Goal: Obtain resource: Download file/media

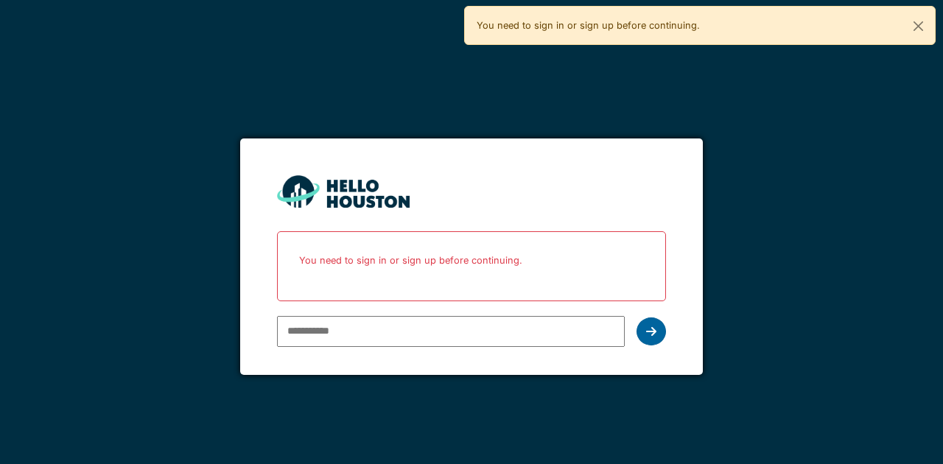
type input "**********"
click at [652, 327] on icon at bounding box center [651, 332] width 10 height 12
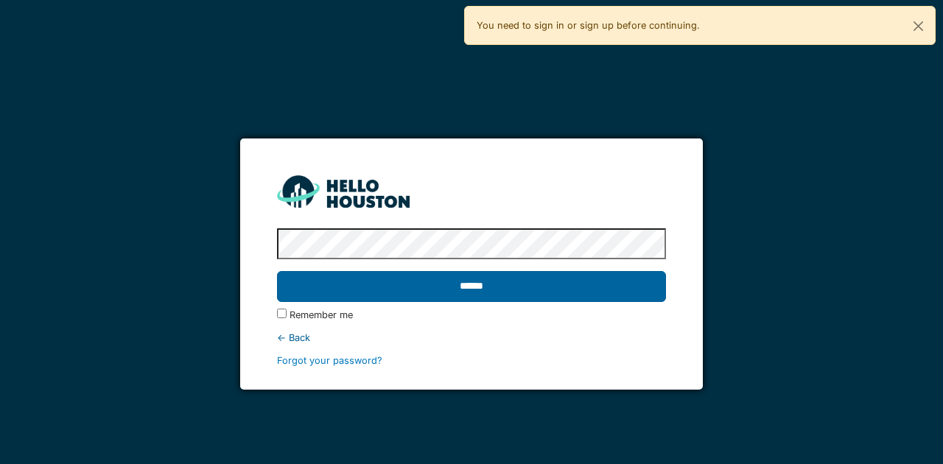
click at [548, 289] on input "******" at bounding box center [471, 286] width 388 height 31
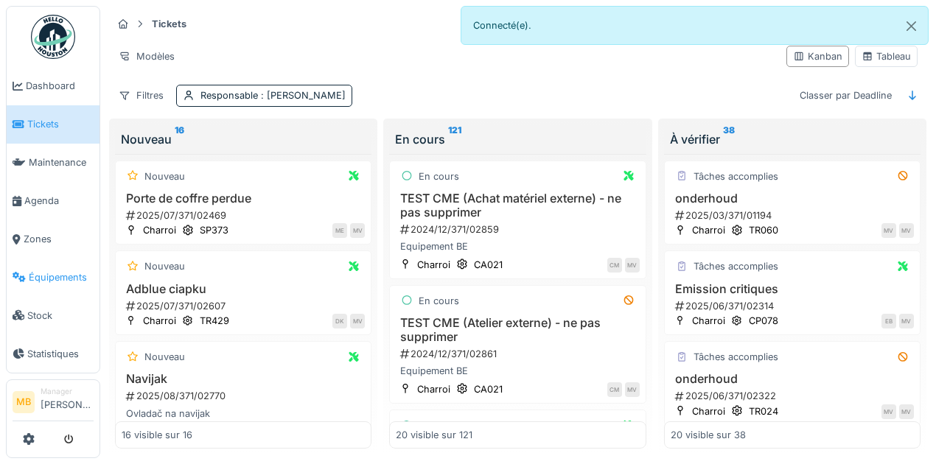
click at [75, 270] on span "Équipements" at bounding box center [61, 277] width 65 height 14
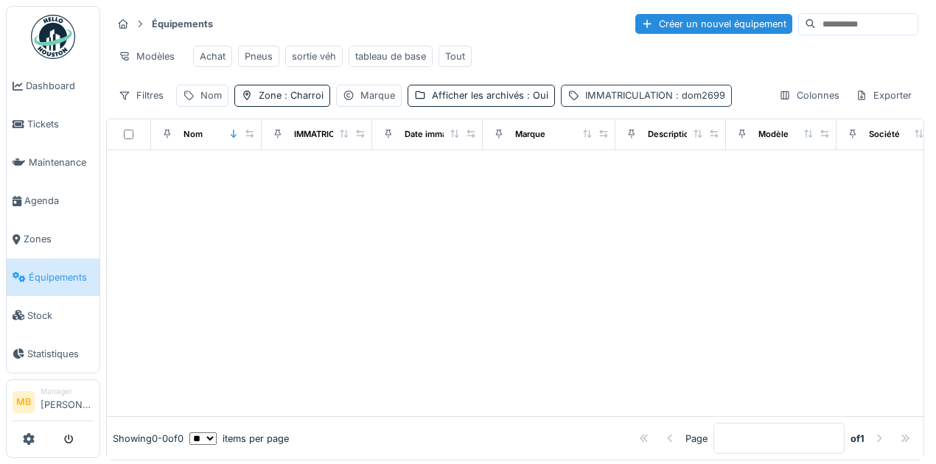
click at [683, 101] on span ": dom2699" at bounding box center [699, 95] width 52 height 11
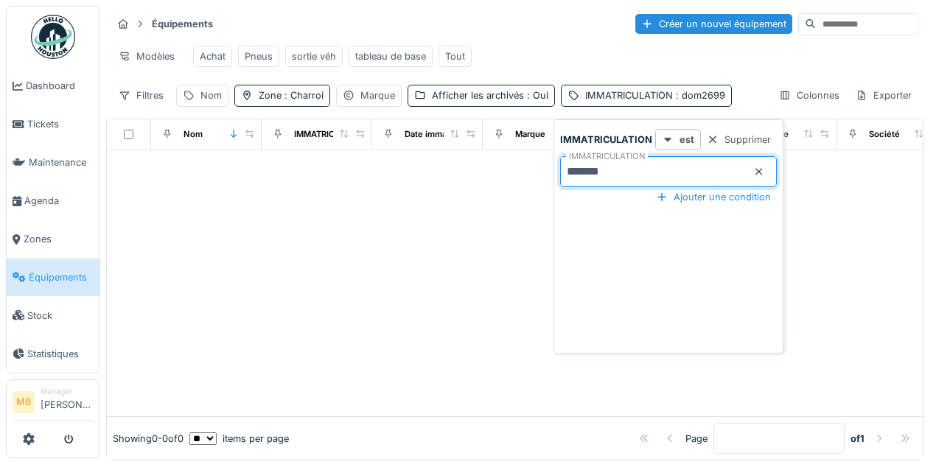
click at [638, 167] on input "*******" at bounding box center [668, 171] width 217 height 31
type input "*"
type input "****"
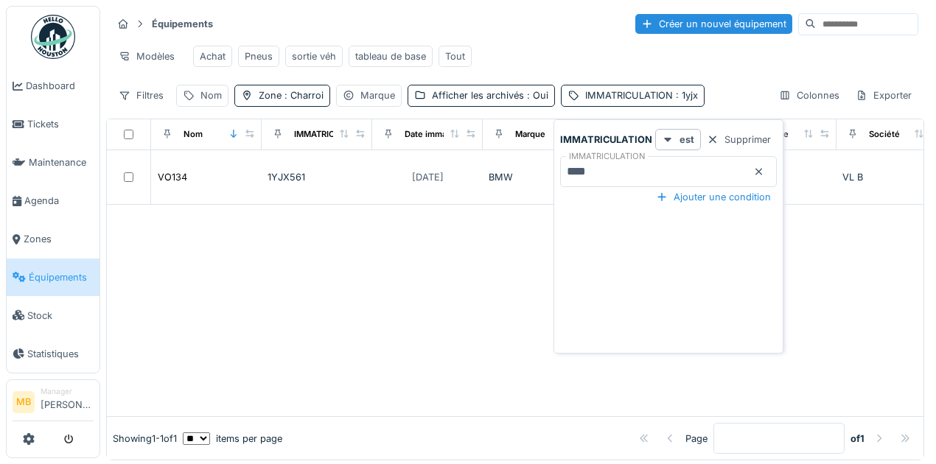
drag, startPoint x: 433, startPoint y: 357, endPoint x: 430, endPoint y: 346, distance: 10.7
click at [433, 357] on div at bounding box center [515, 311] width 817 height 212
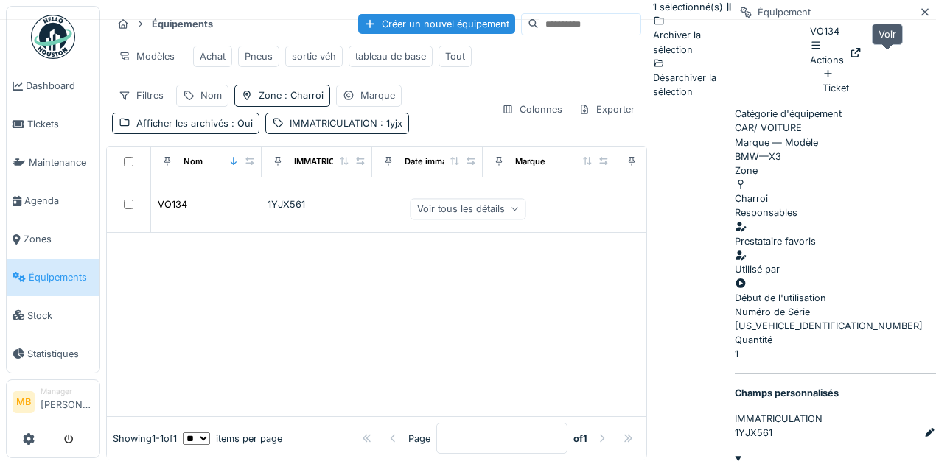
click at [862, 57] on icon at bounding box center [856, 53] width 12 height 10
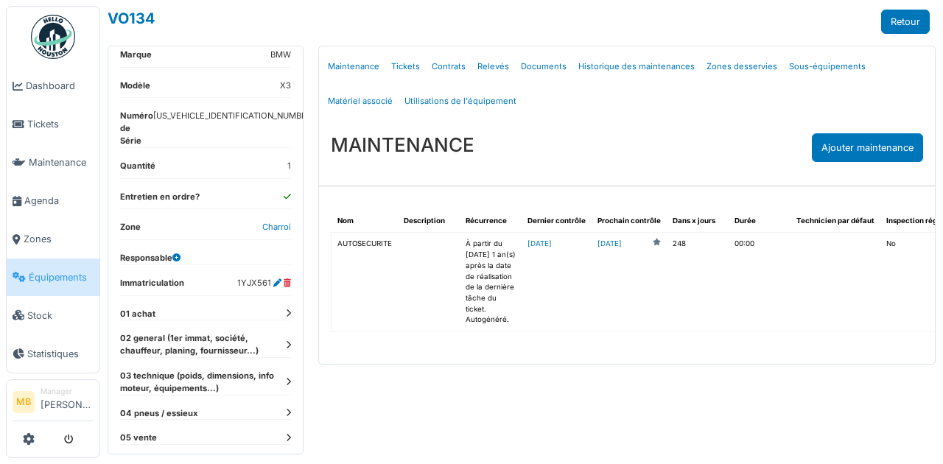
scroll to position [224, 0]
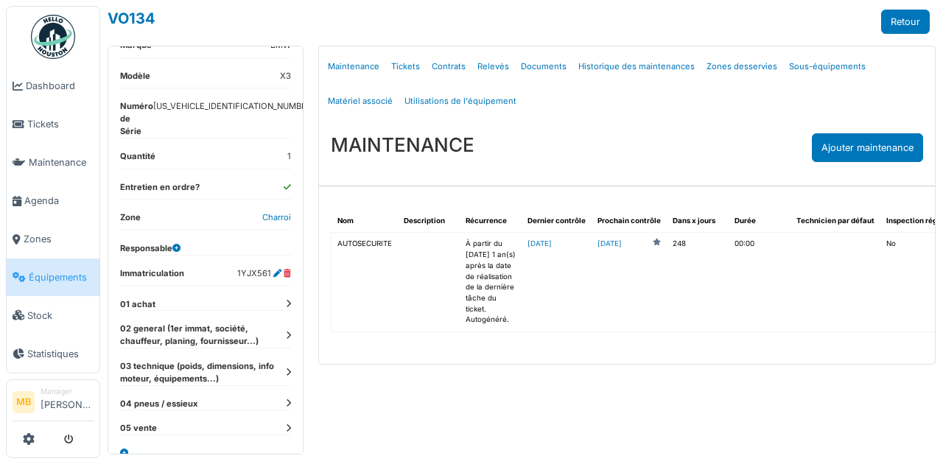
click at [286, 332] on icon at bounding box center [288, 336] width 5 height 8
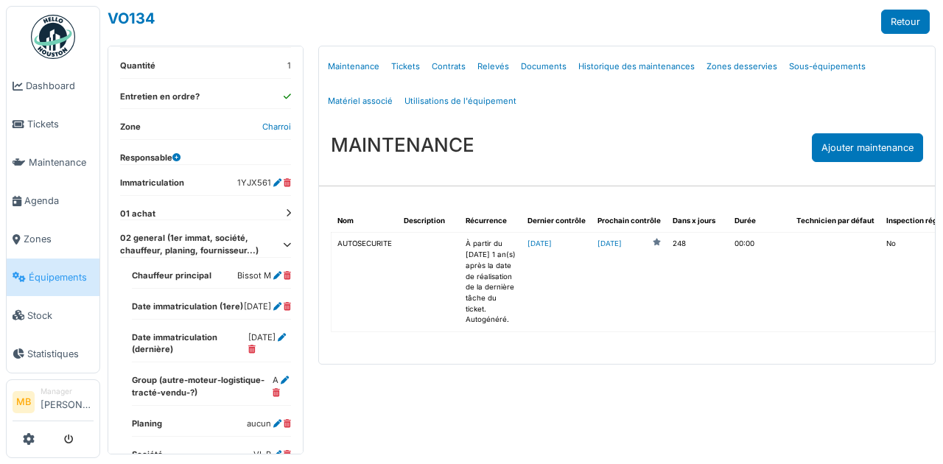
scroll to position [323, 0]
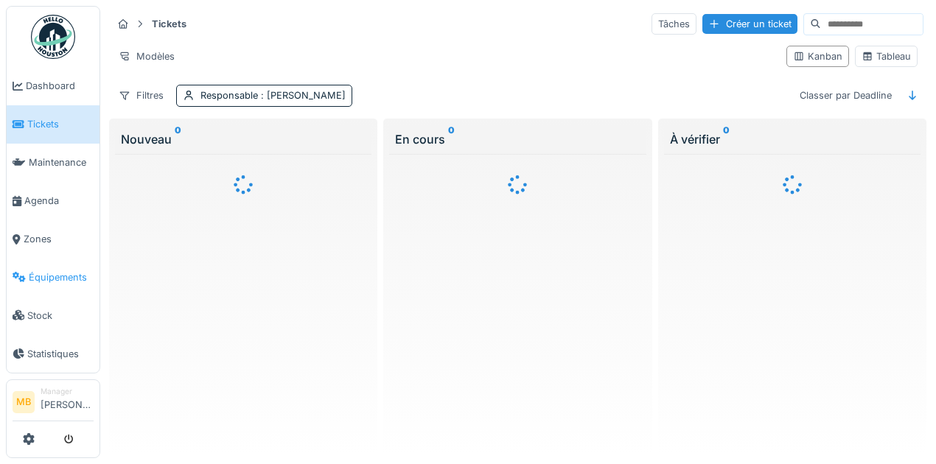
click at [64, 270] on span "Équipements" at bounding box center [61, 277] width 65 height 14
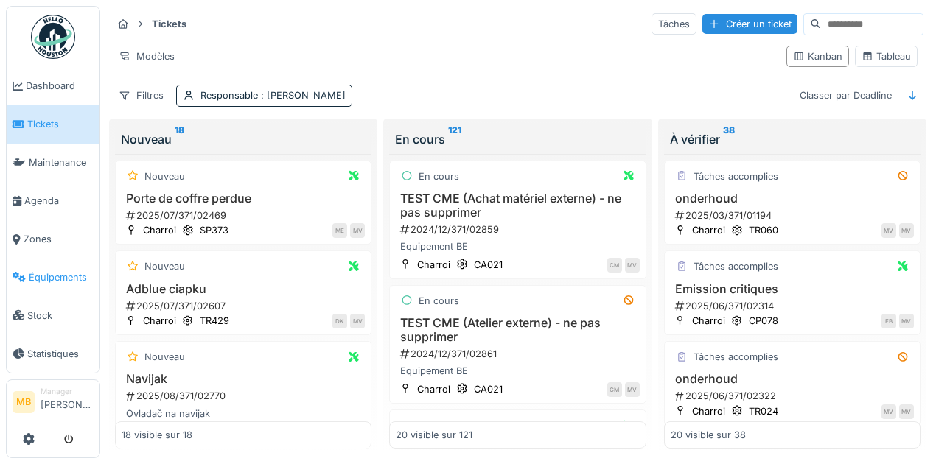
click at [64, 270] on span "Équipements" at bounding box center [61, 277] width 65 height 14
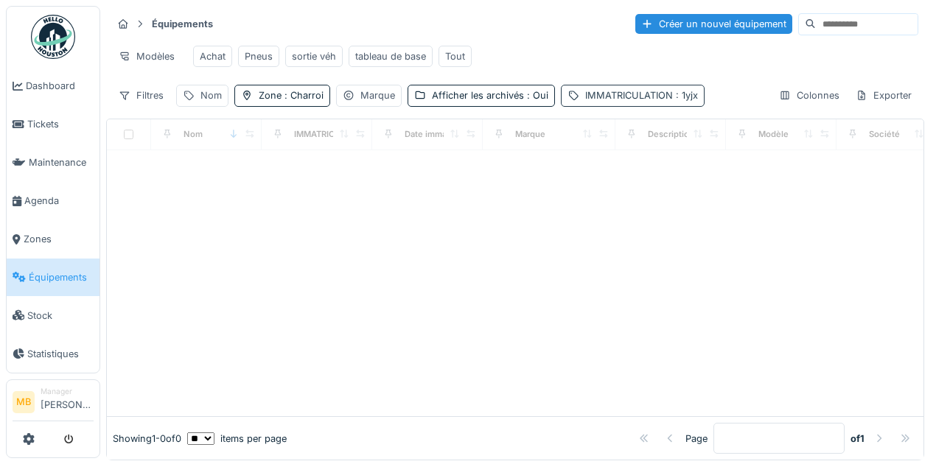
click at [680, 101] on span ": 1yjx" at bounding box center [685, 95] width 25 height 11
click at [753, 172] on icon at bounding box center [759, 172] width 12 height 10
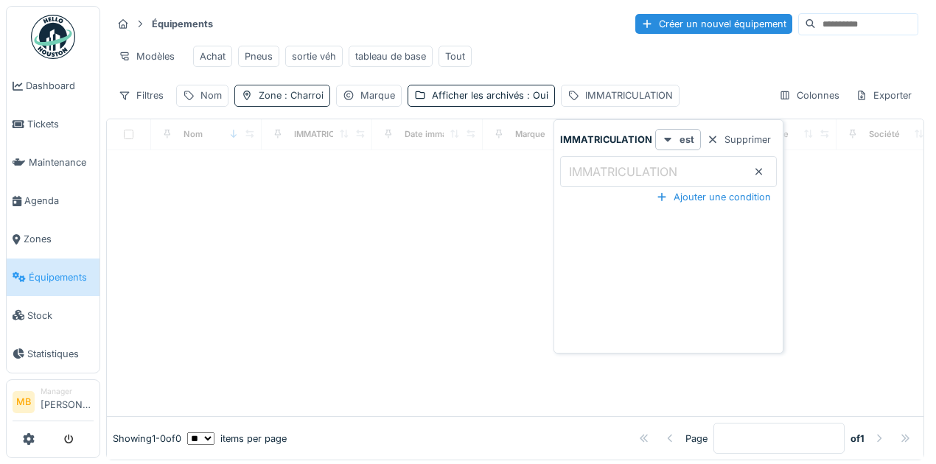
click at [303, 101] on span ": Charroi" at bounding box center [303, 95] width 42 height 11
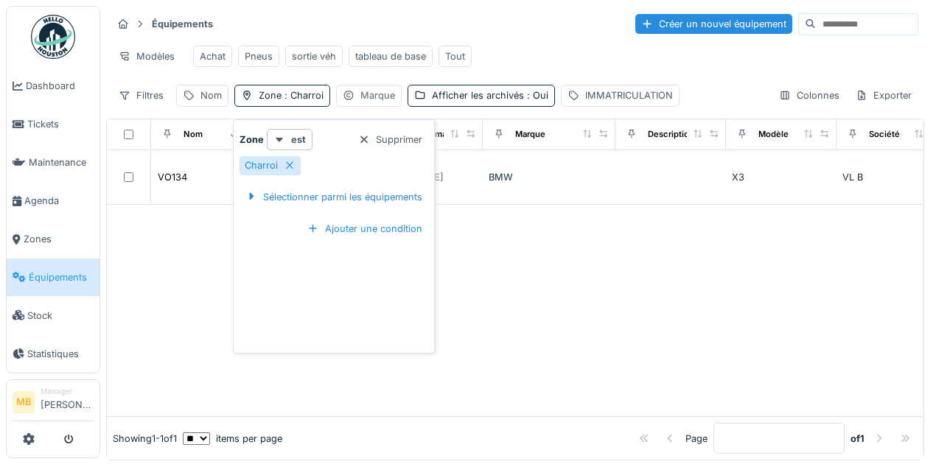
click at [377, 99] on div "Marque" at bounding box center [377, 95] width 35 height 14
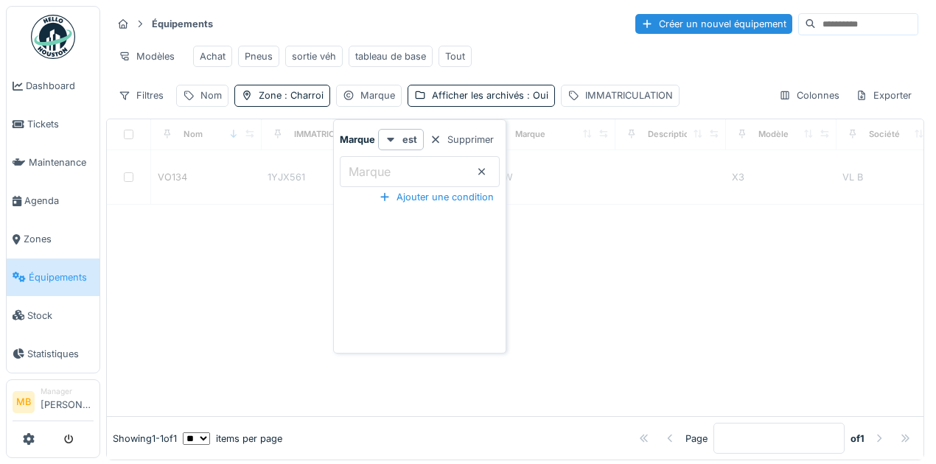
click at [366, 172] on label "Marque" at bounding box center [370, 172] width 48 height 18
click at [366, 172] on input "Marque" at bounding box center [420, 171] width 160 height 31
type input "***"
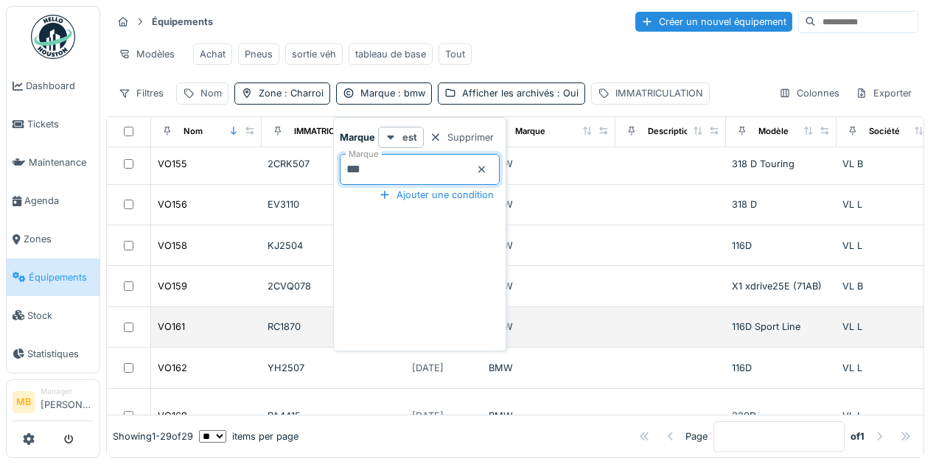
scroll to position [1013, 0]
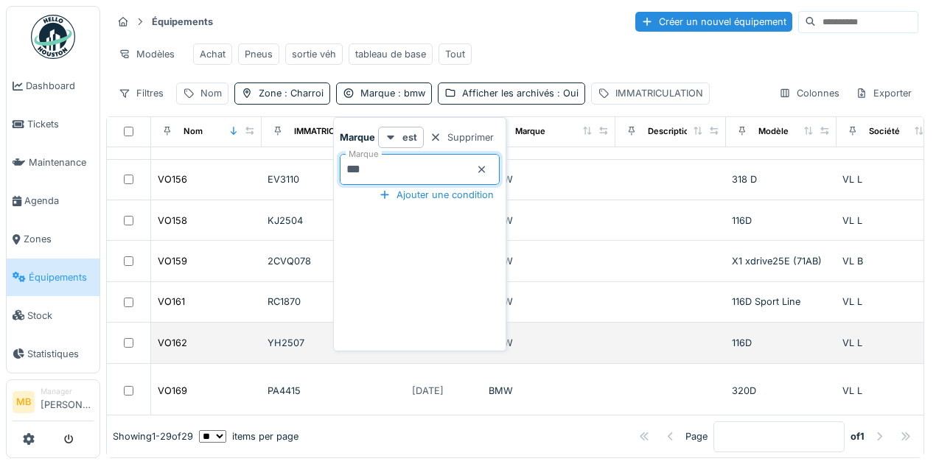
click at [582, 336] on div "BMW" at bounding box center [549, 343] width 121 height 14
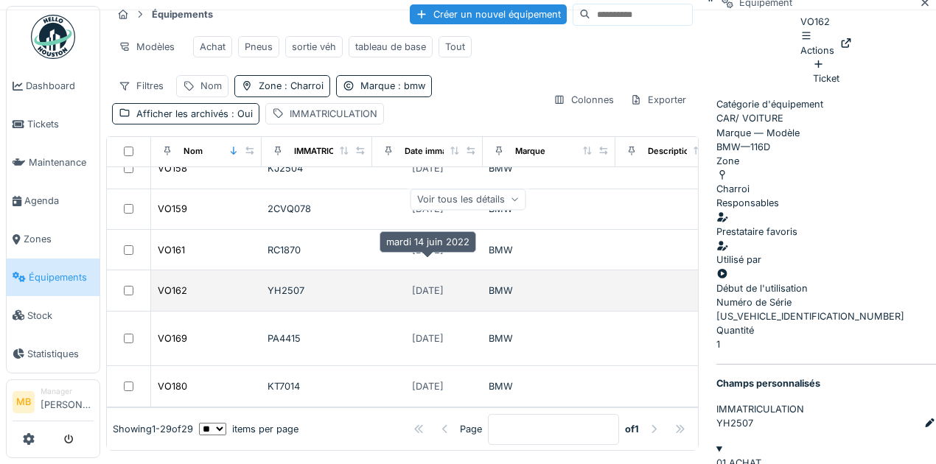
scroll to position [1116, 0]
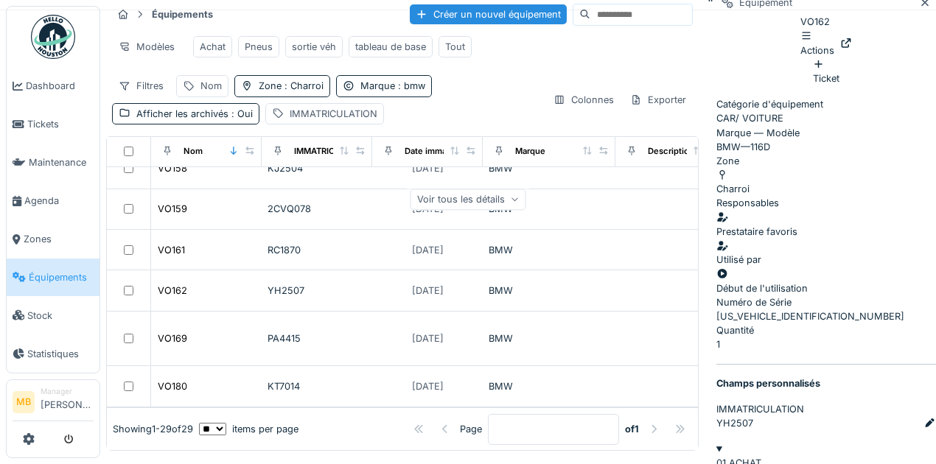
click at [919, 7] on icon at bounding box center [925, 3] width 12 height 10
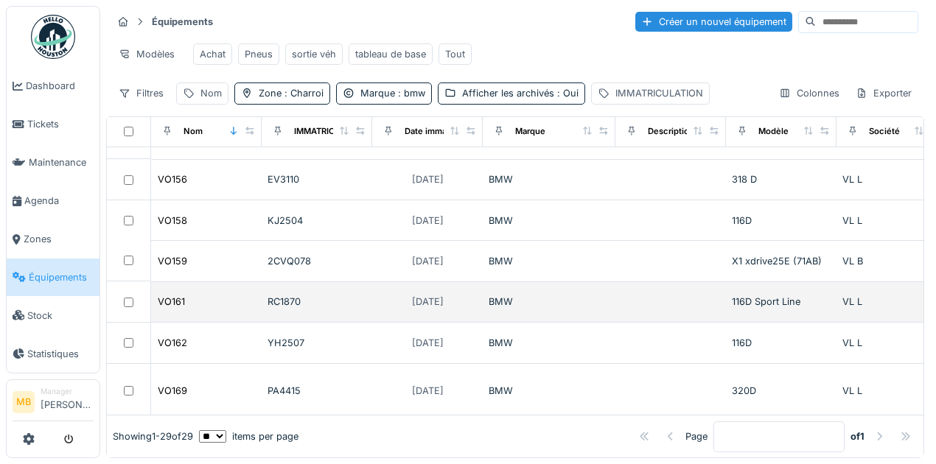
scroll to position [10, 0]
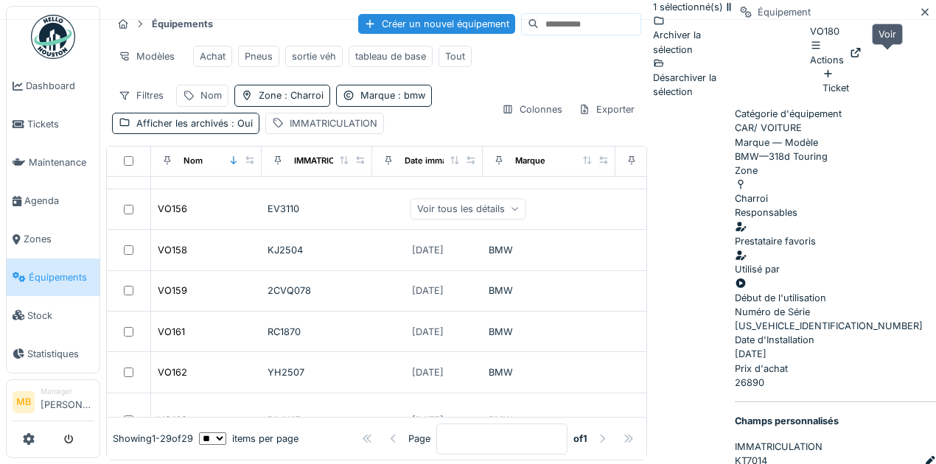
click at [862, 60] on div at bounding box center [856, 53] width 12 height 14
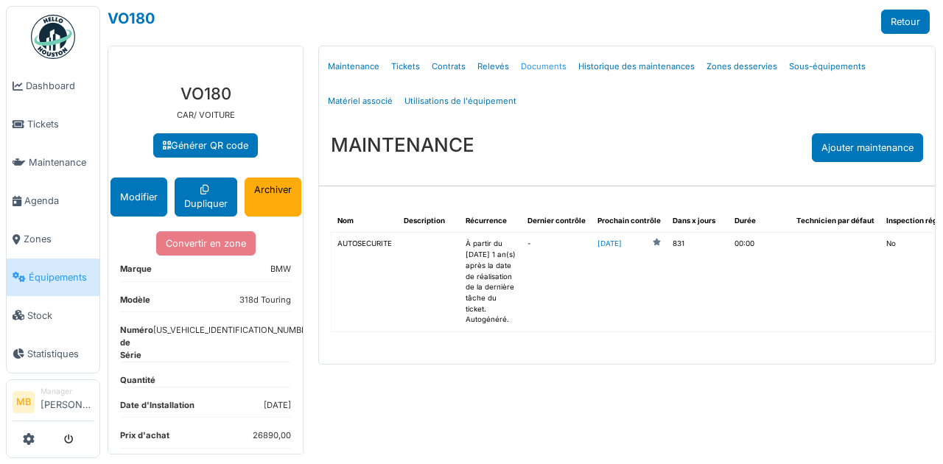
click at [525, 67] on link "Documents" at bounding box center [543, 66] width 57 height 35
select select "***"
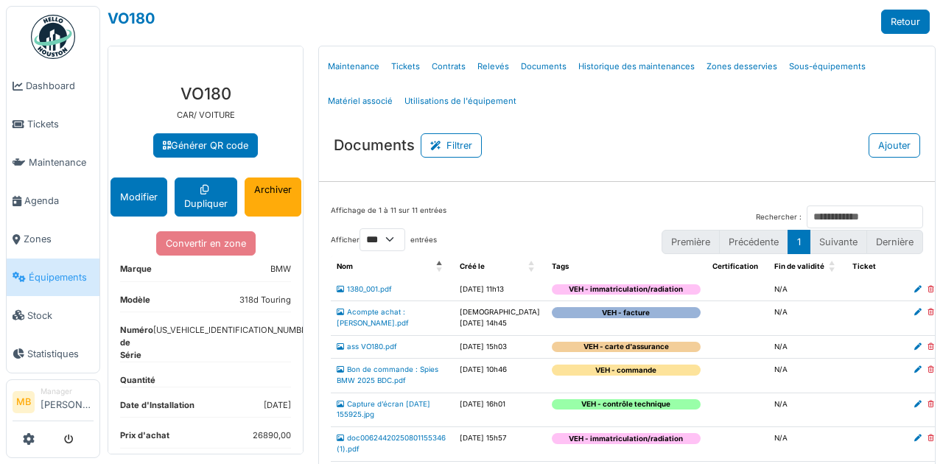
click at [378, 335] on td "Acompte achat : Vincent DEPO.pdf" at bounding box center [392, 318] width 123 height 34
click at [377, 335] on td "Acompte achat : Vincent DEPO.pdf" at bounding box center [392, 318] width 123 height 34
click at [357, 327] on link "Acompte achat : Vincent DEPO.pdf" at bounding box center [373, 317] width 72 height 19
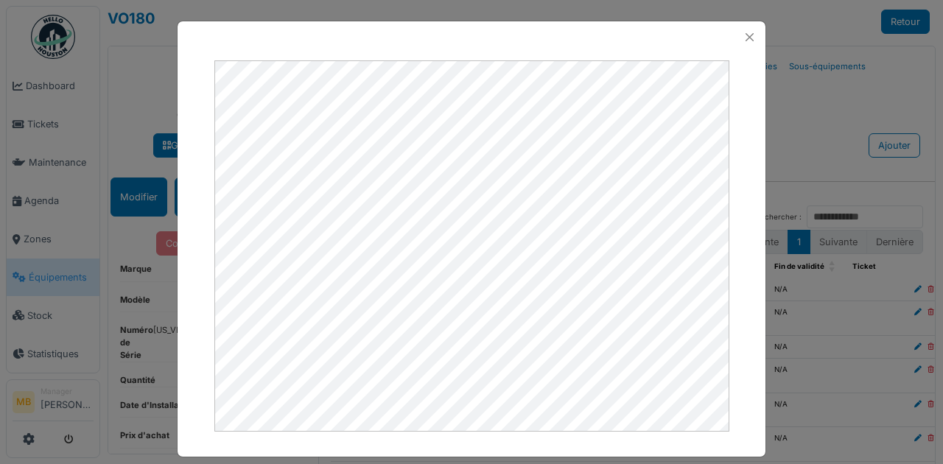
click at [757, 36] on div at bounding box center [472, 37] width 588 height 32
click at [747, 37] on button "Close" at bounding box center [750, 37] width 20 height 20
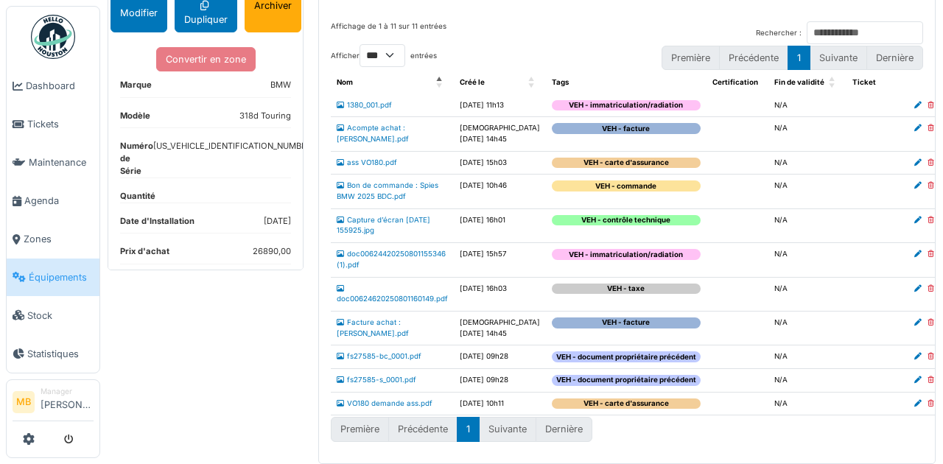
scroll to position [343, 0]
click at [398, 318] on link "Facture achat : Vincent.pdf" at bounding box center [373, 327] width 72 height 19
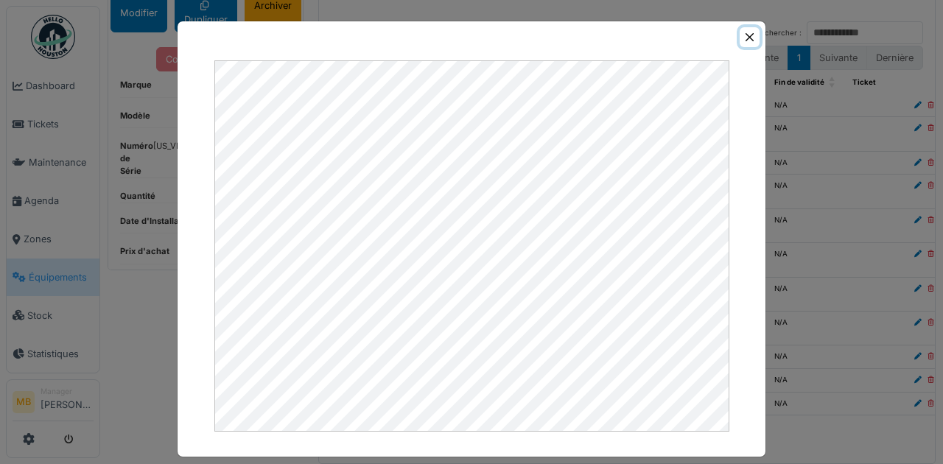
click at [753, 34] on button "Close" at bounding box center [750, 37] width 20 height 20
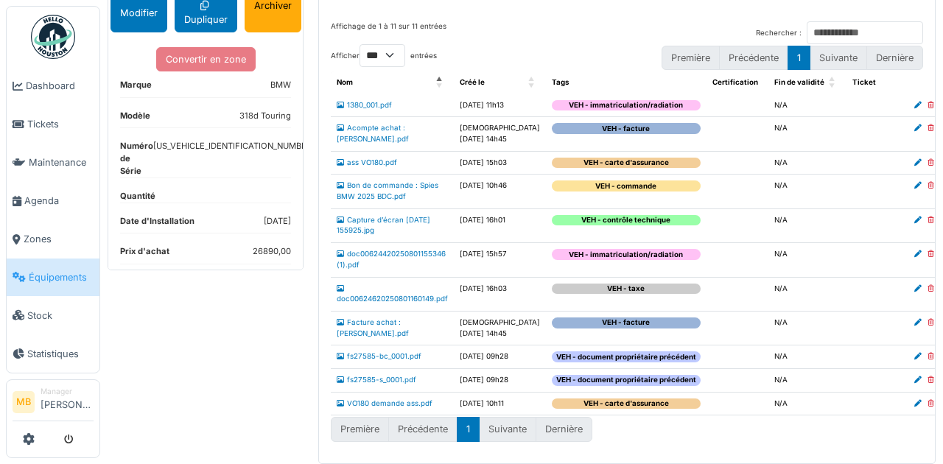
scroll to position [254, 0]
click at [399, 175] on td "Bon de commande : Spies BMW 2025 BDC.pdf" at bounding box center [392, 192] width 123 height 34
click at [386, 181] on link "Bon de commande : Spies BMW 2025 BDC.pdf" at bounding box center [388, 190] width 102 height 19
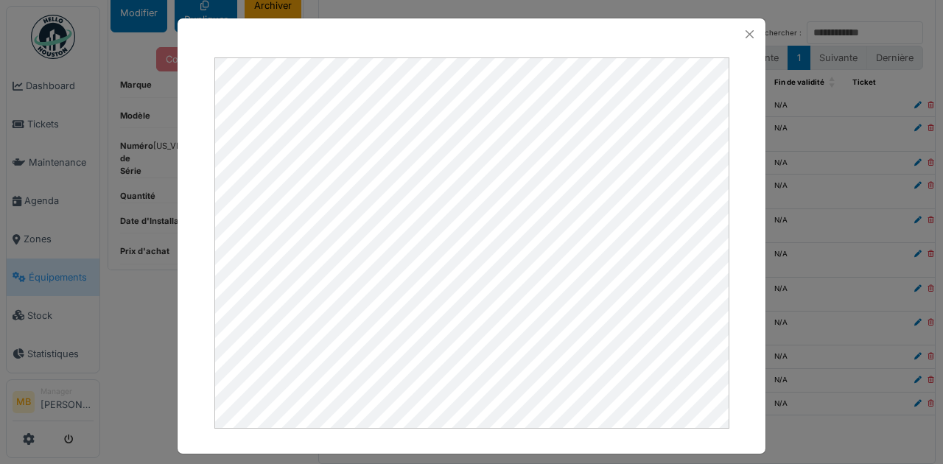
scroll to position [0, 0]
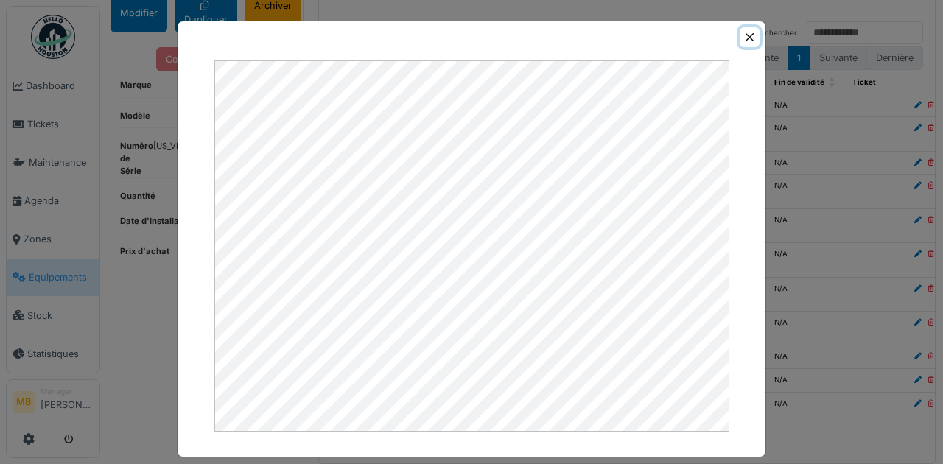
click at [741, 40] on button "Close" at bounding box center [750, 37] width 20 height 20
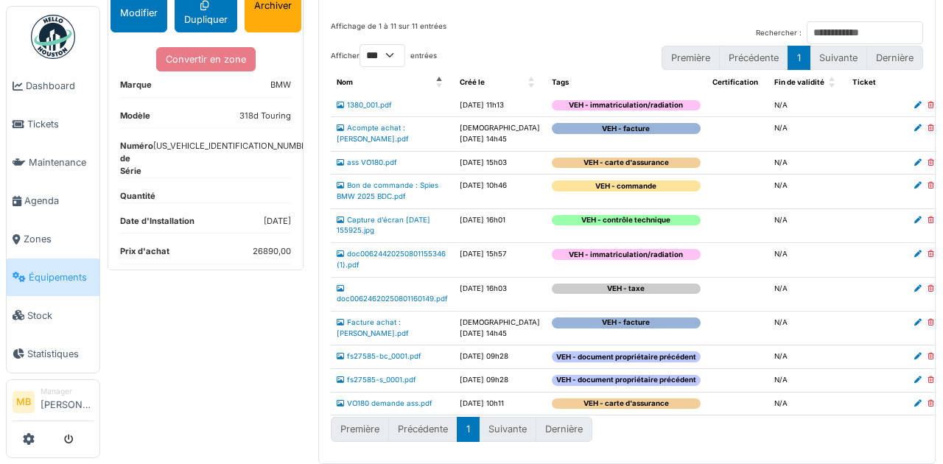
scroll to position [205, 0]
click at [397, 200] on link "Bon de commande : Spies BMW 2025 BDC.pdf" at bounding box center [388, 190] width 102 height 19
click at [399, 200] on link "Bon de commande : Spies BMW 2025 BDC.pdf" at bounding box center [388, 190] width 102 height 19
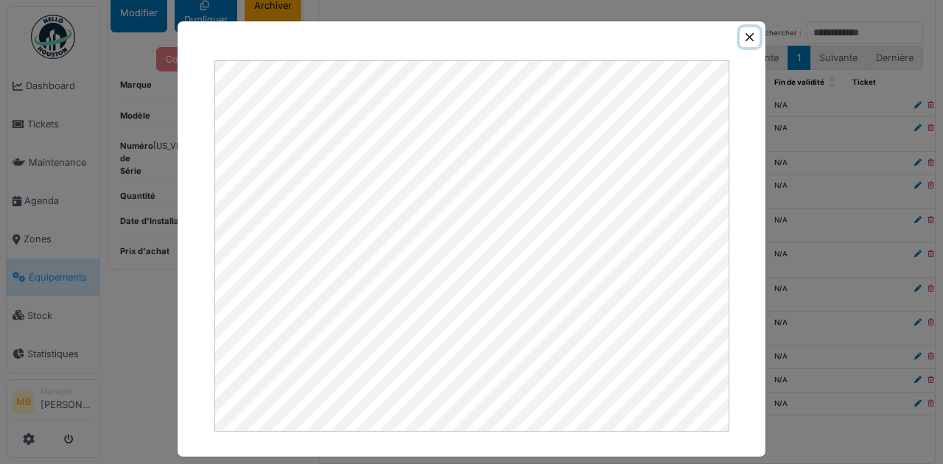
click at [745, 38] on button "Close" at bounding box center [750, 37] width 20 height 20
